Goal: Task Accomplishment & Management: Use online tool/utility

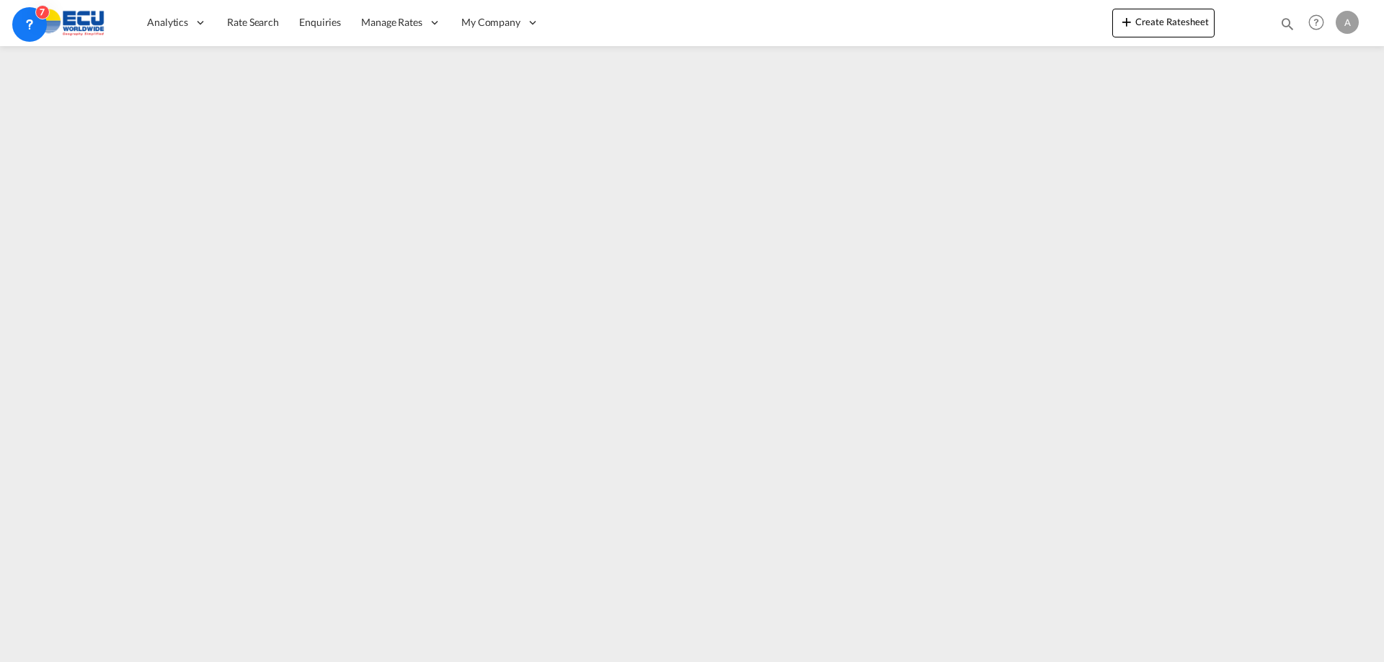
drag, startPoint x: 1246, startPoint y: 387, endPoint x: 1253, endPoint y: 479, distance: 91.8
click at [1254, 486] on md-content "Analytics Reports Dashboard Rate Search Enquiries Manage Rates Contract Rates" at bounding box center [692, 331] width 1384 height 662
click at [1200, 475] on md-content "Analytics Reports Dashboard Rate Search Enquiries Manage Rates Contract Rates" at bounding box center [692, 331] width 1384 height 662
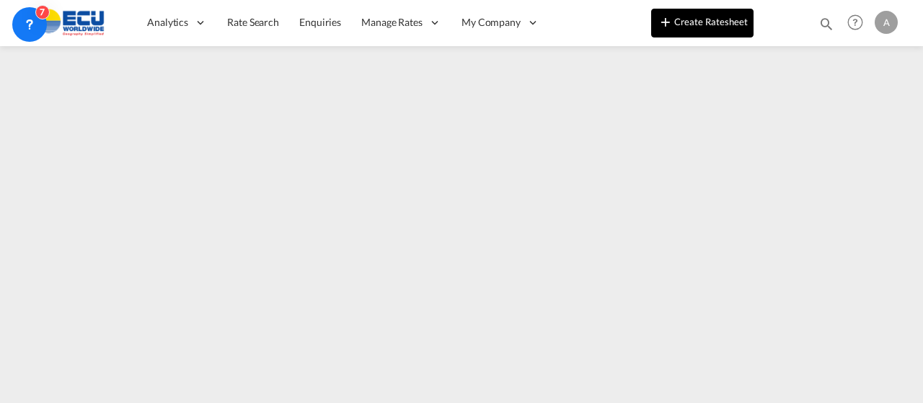
click at [692, 19] on button "Create Ratesheet" at bounding box center [702, 23] width 102 height 29
click at [697, 21] on button "Create Ratesheet" at bounding box center [702, 23] width 102 height 29
click at [716, 20] on button "Create Ratesheet" at bounding box center [702, 23] width 102 height 29
click at [706, 21] on button "Create Ratesheet" at bounding box center [702, 23] width 102 height 29
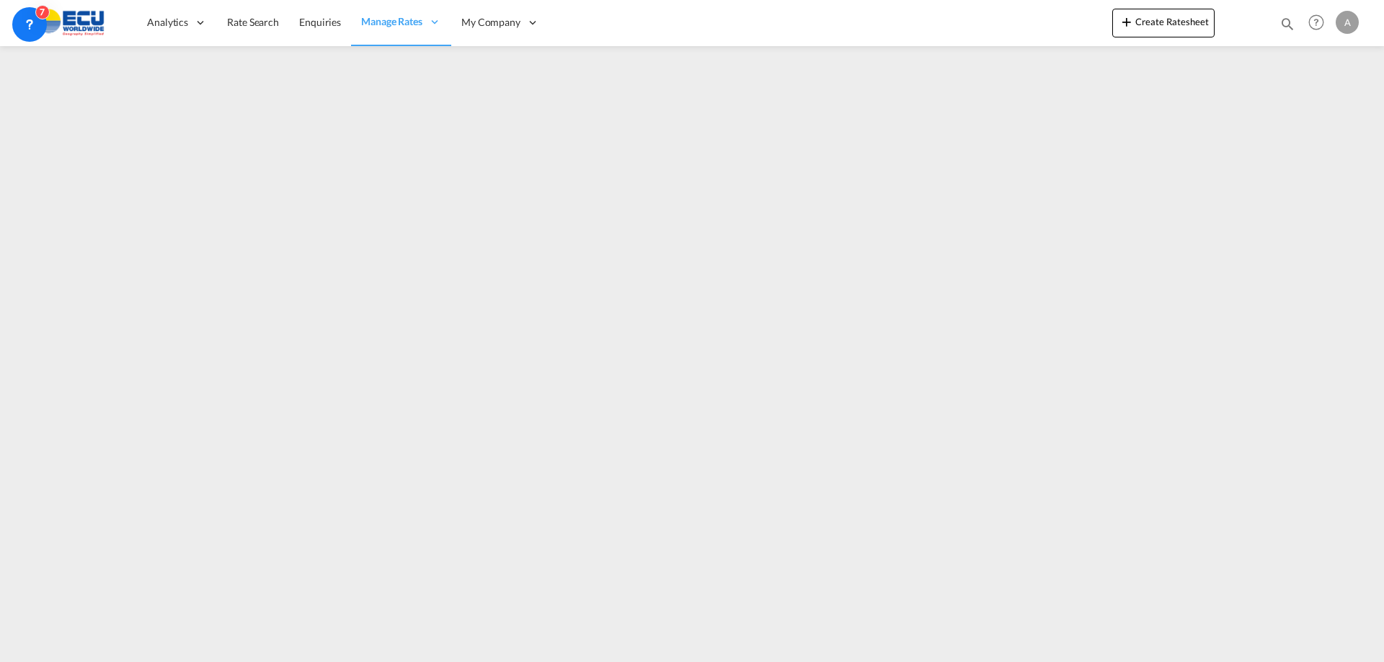
click at [1347, 18] on div "A" at bounding box center [1347, 22] width 23 height 23
click at [1317, 107] on button "Logout" at bounding box center [1331, 110] width 94 height 29
